Goal: Information Seeking & Learning: Learn about a topic

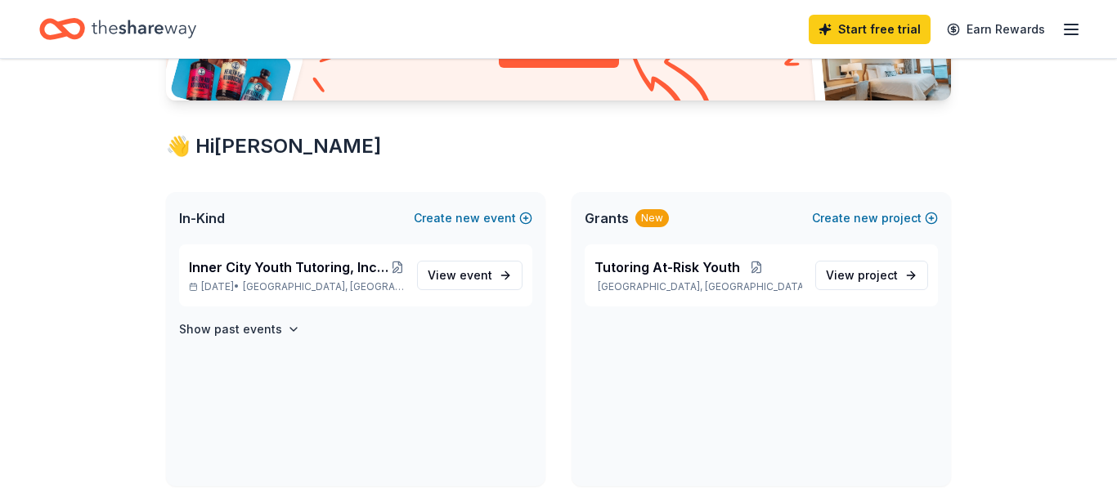
scroll to position [225, 0]
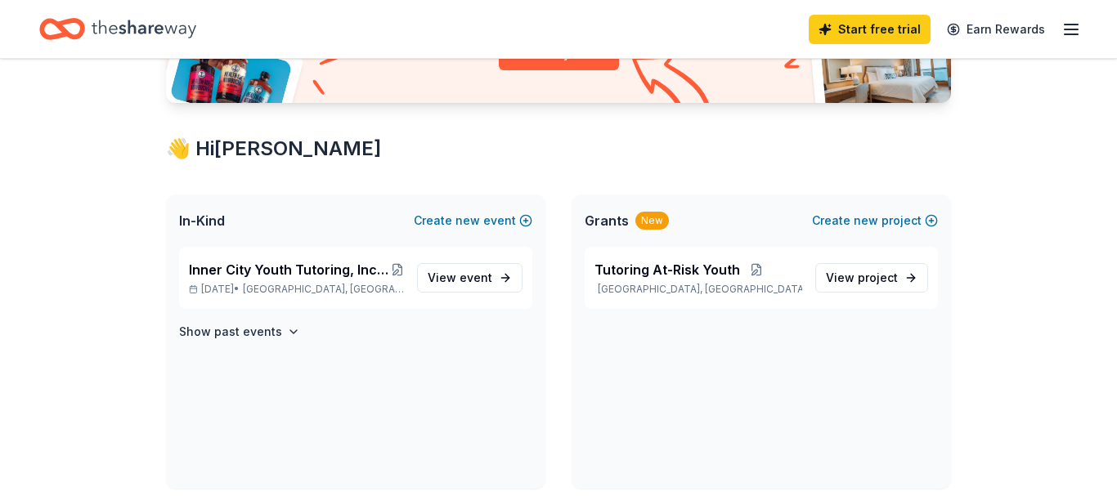
click at [648, 217] on div "New" at bounding box center [652, 221] width 34 height 18
click at [843, 275] on span "View project" at bounding box center [862, 278] width 72 height 20
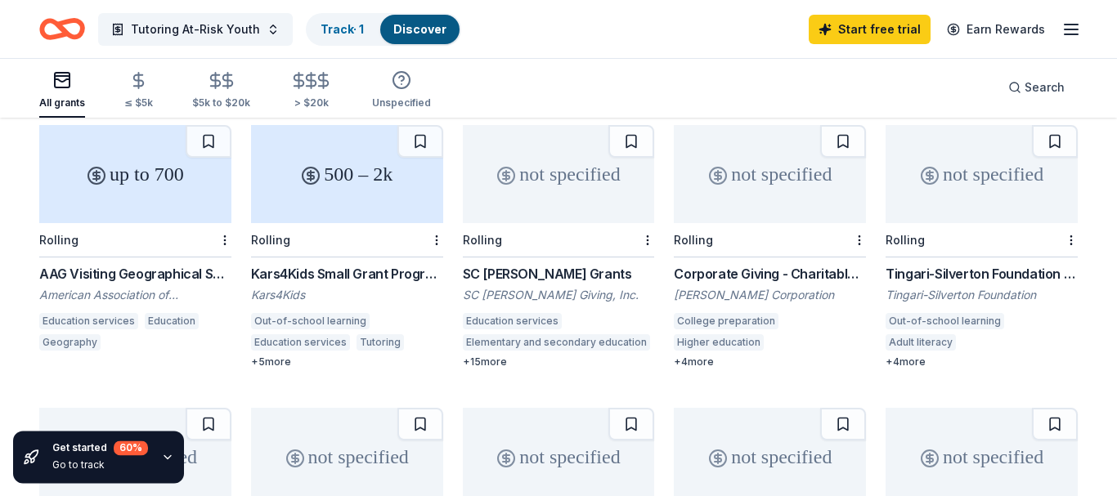
scroll to position [199, 0]
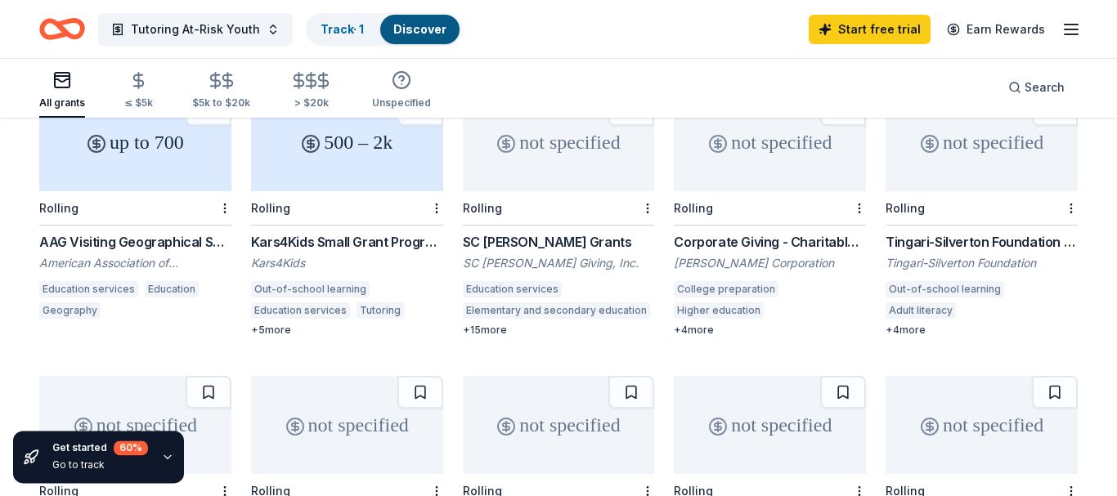
click at [162, 455] on icon "button" at bounding box center [167, 456] width 13 height 13
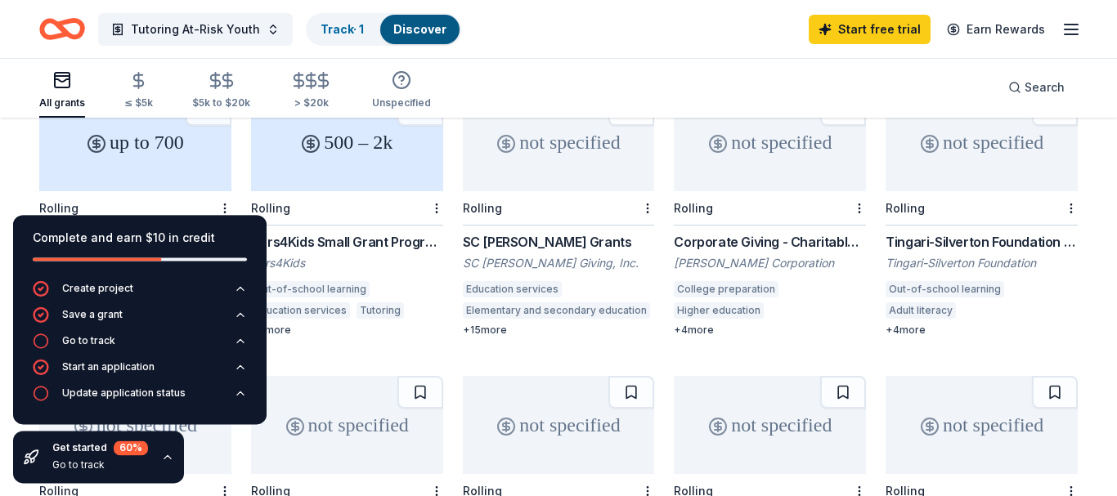
click at [312, 330] on div "up to 700 Rolling AAG Visiting Geographical Scientist Program American Associat…" at bounding box center [558, 356] width 1038 height 527
click at [167, 455] on icon "button" at bounding box center [167, 456] width 13 height 13
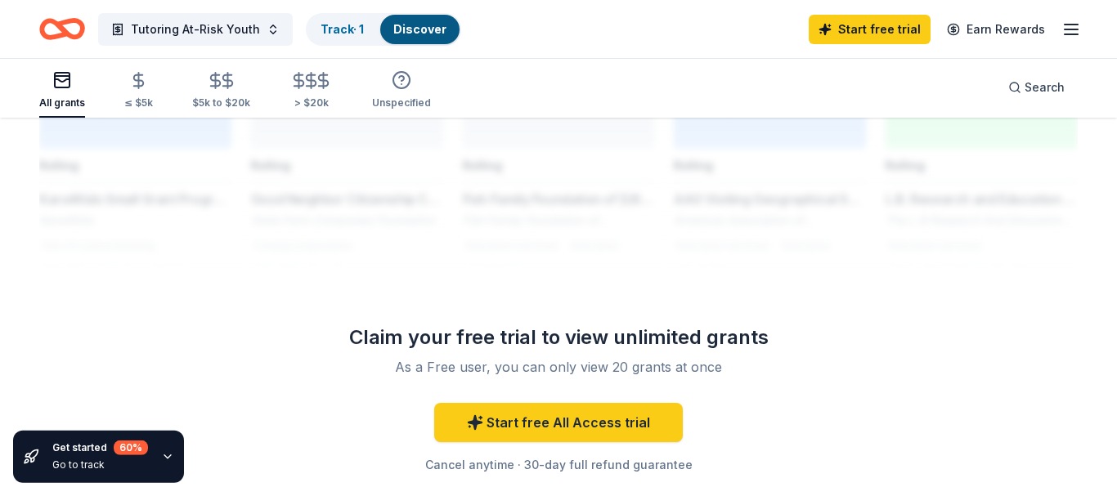
scroll to position [1424, 0]
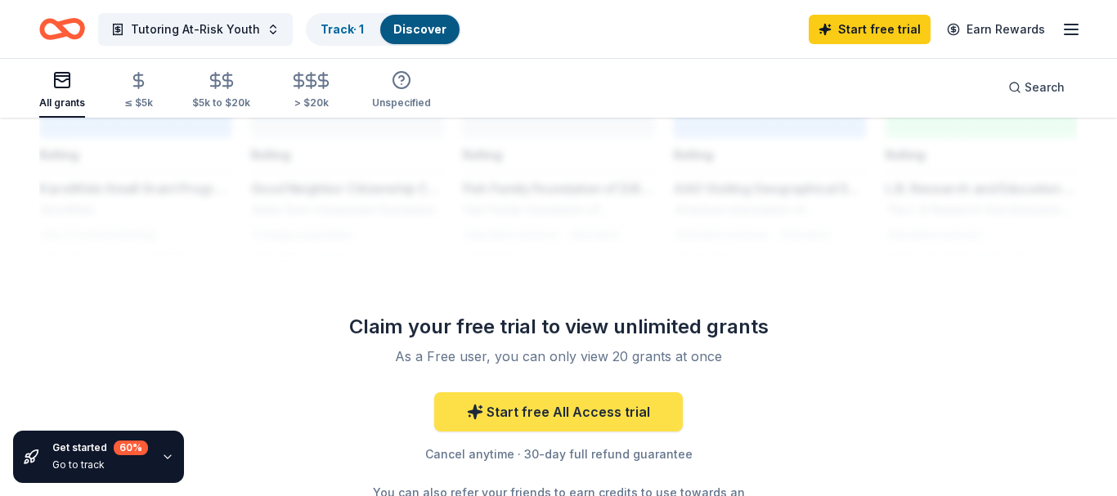
click at [531, 392] on link "Start free All Access trial" at bounding box center [558, 411] width 249 height 39
click at [534, 392] on link "Start free All Access trial" at bounding box center [558, 411] width 249 height 39
